Goal: Transaction & Acquisition: Book appointment/travel/reservation

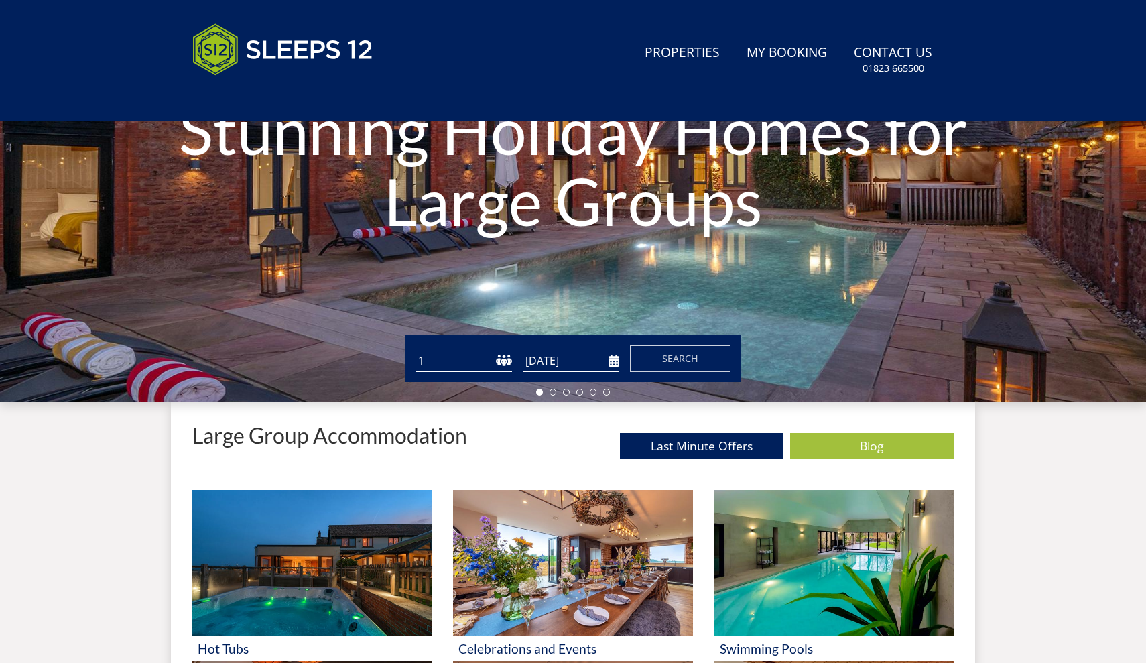
scroll to position [259, 0]
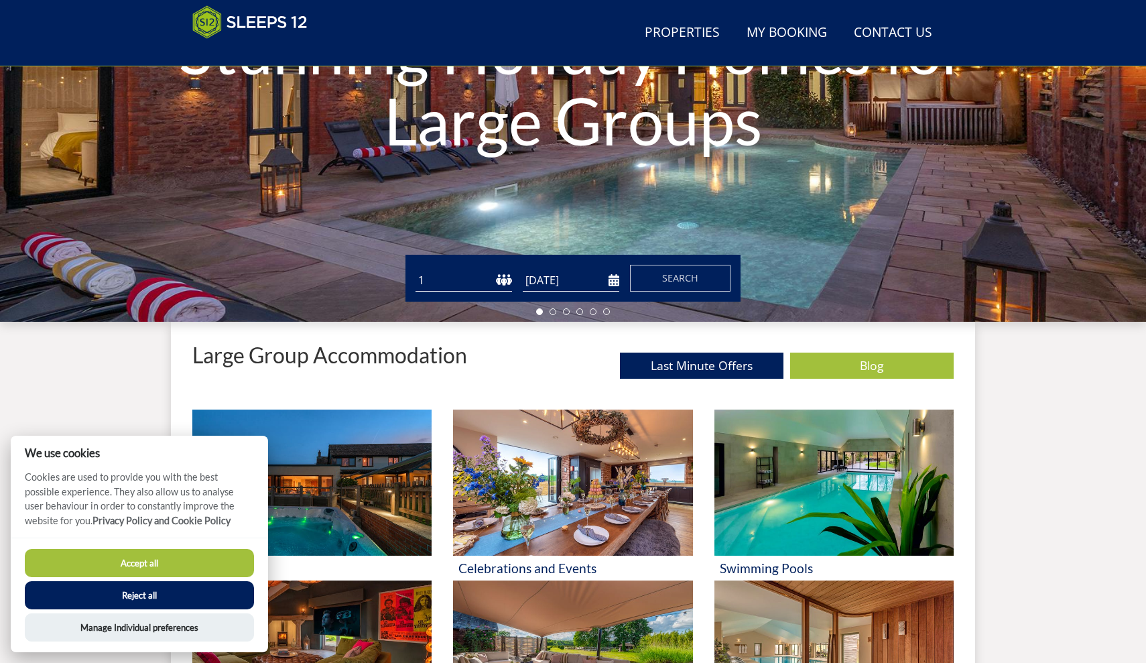
select select "20"
click at [574, 281] on input "[DATE]" at bounding box center [571, 280] width 97 height 22
click at [610, 281] on input "05/06/2026" at bounding box center [571, 280] width 97 height 22
click at [591, 273] on input "12/06/2026" at bounding box center [571, 280] width 97 height 22
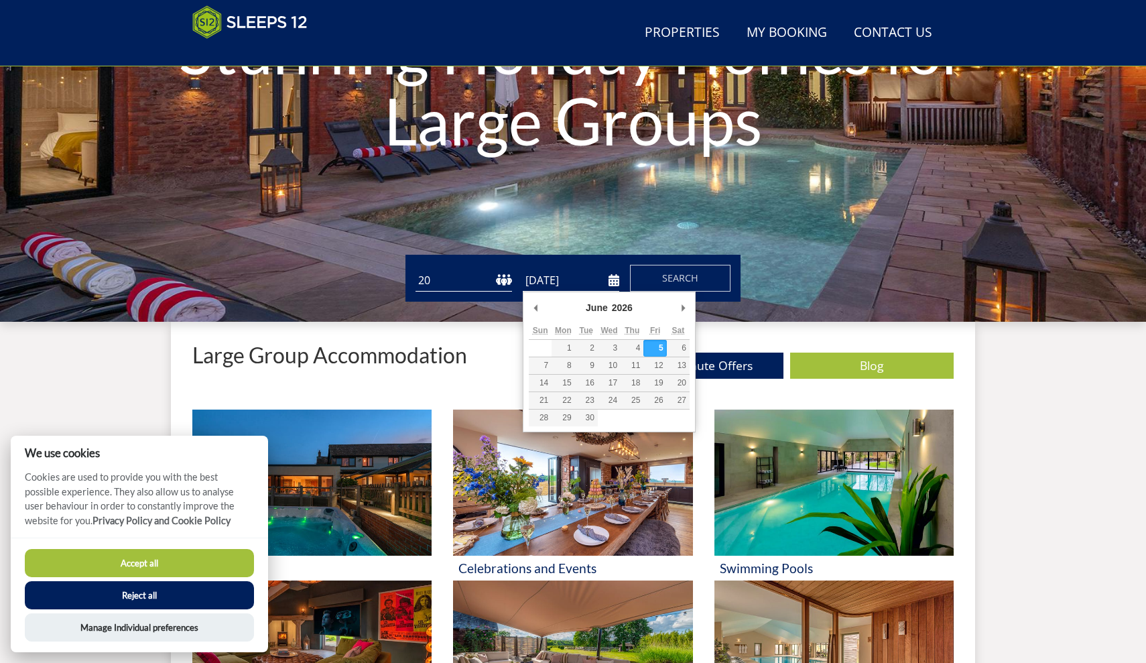
click at [598, 285] on input "05/06/2026" at bounding box center [571, 280] width 97 height 22
type input "06/06/2026"
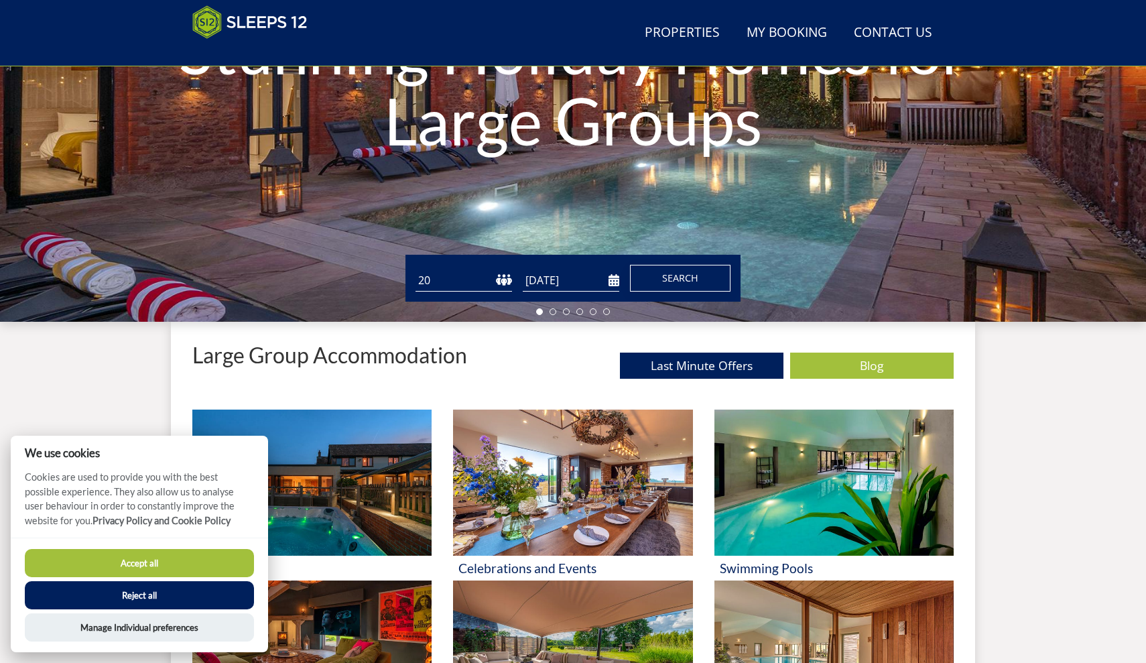
click at [663, 278] on span "Search" at bounding box center [680, 277] width 36 height 13
click at [175, 566] on button "Accept all" at bounding box center [139, 563] width 229 height 28
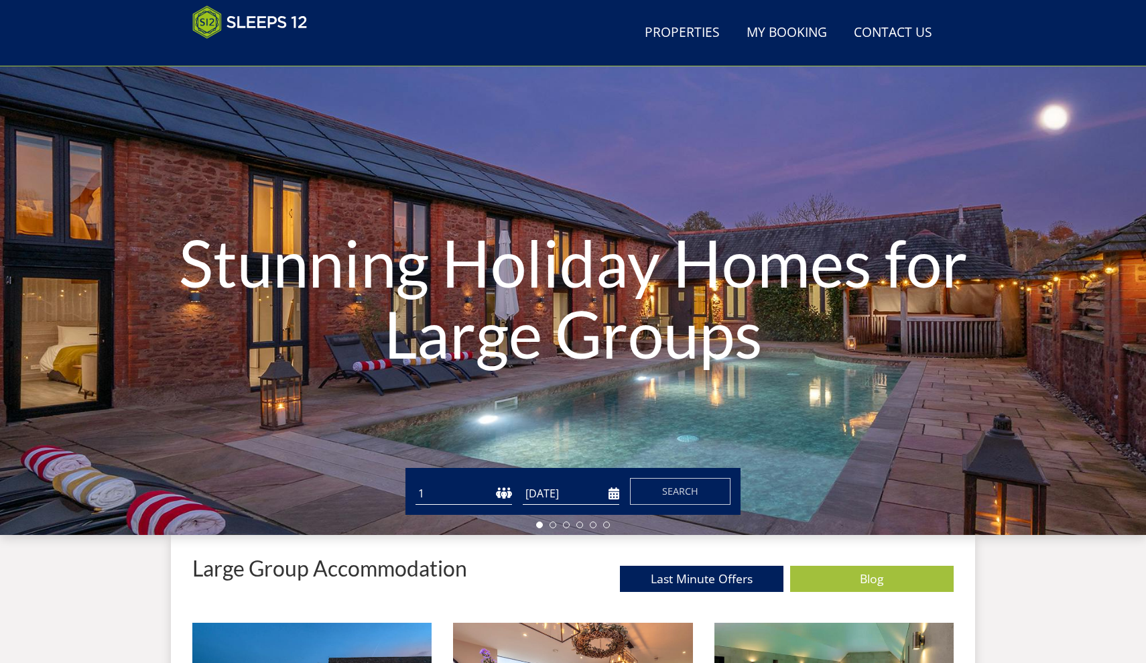
scroll to position [45, 0]
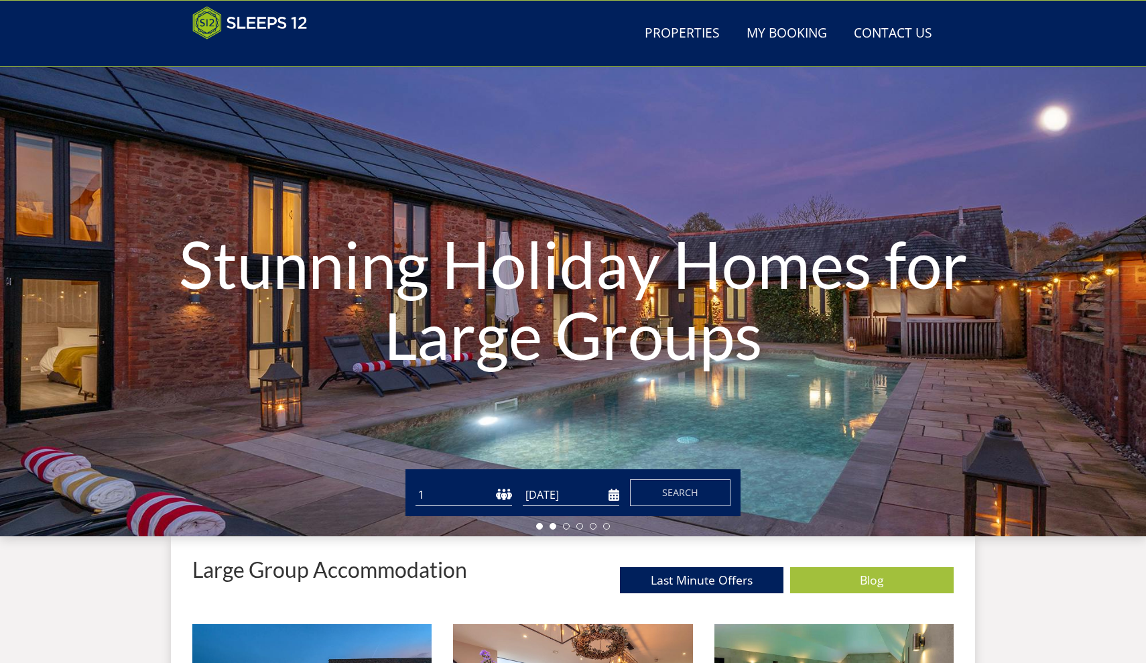
click at [552, 528] on li at bounding box center [553, 526] width 7 height 7
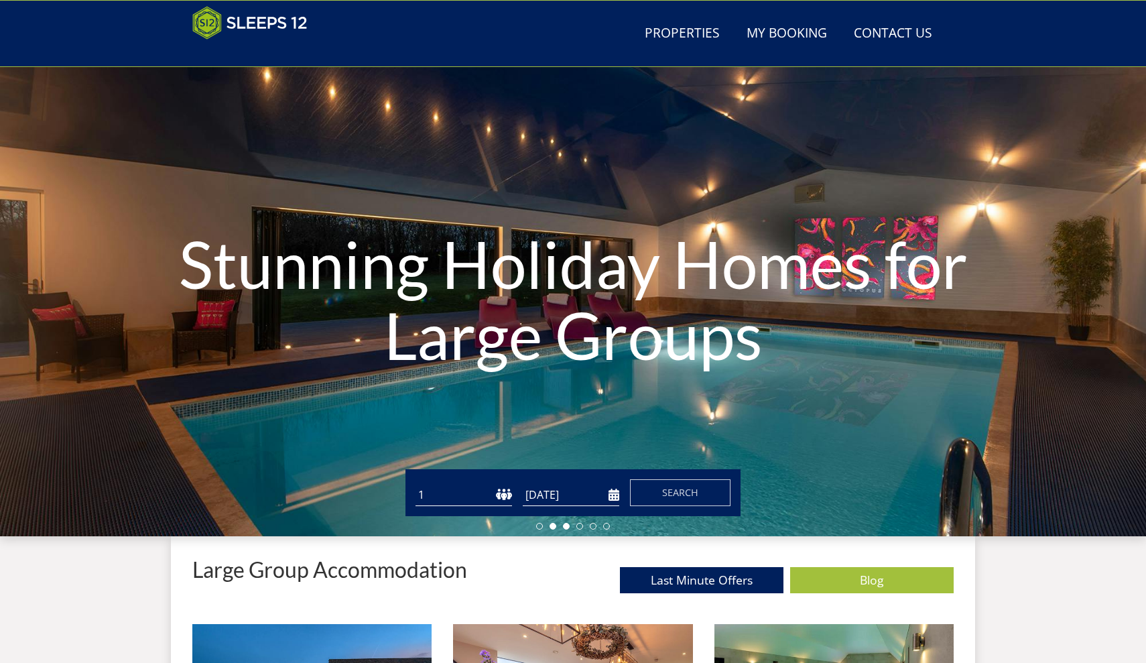
click at [568, 525] on li at bounding box center [566, 526] width 7 height 7
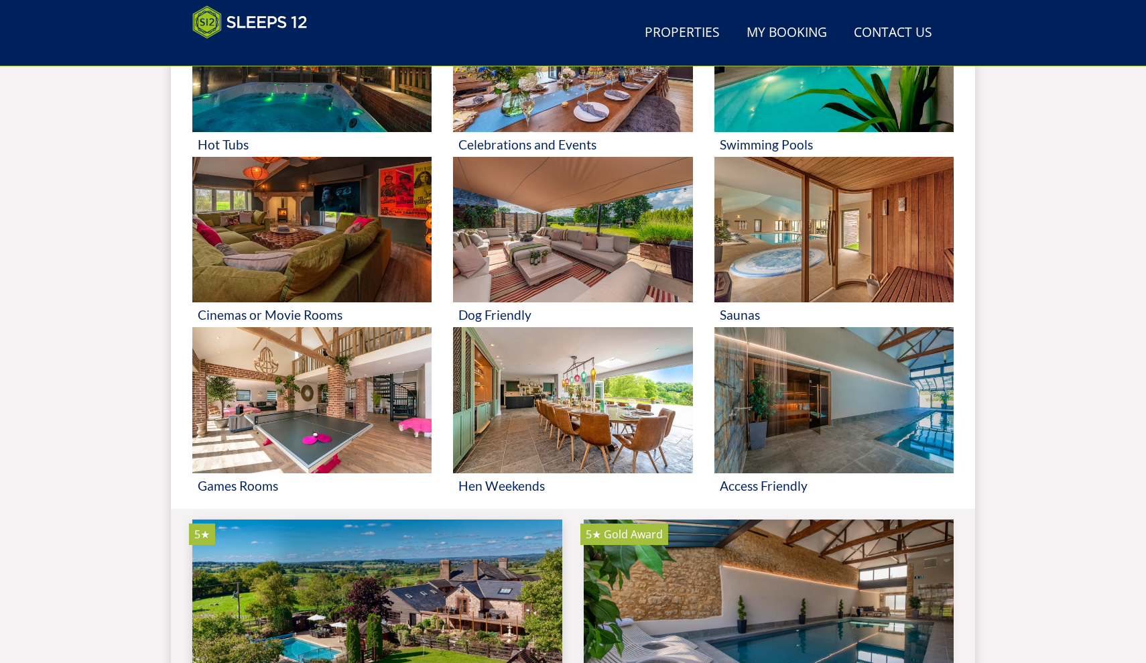
scroll to position [548, 0]
